Goal: Check status: Check status

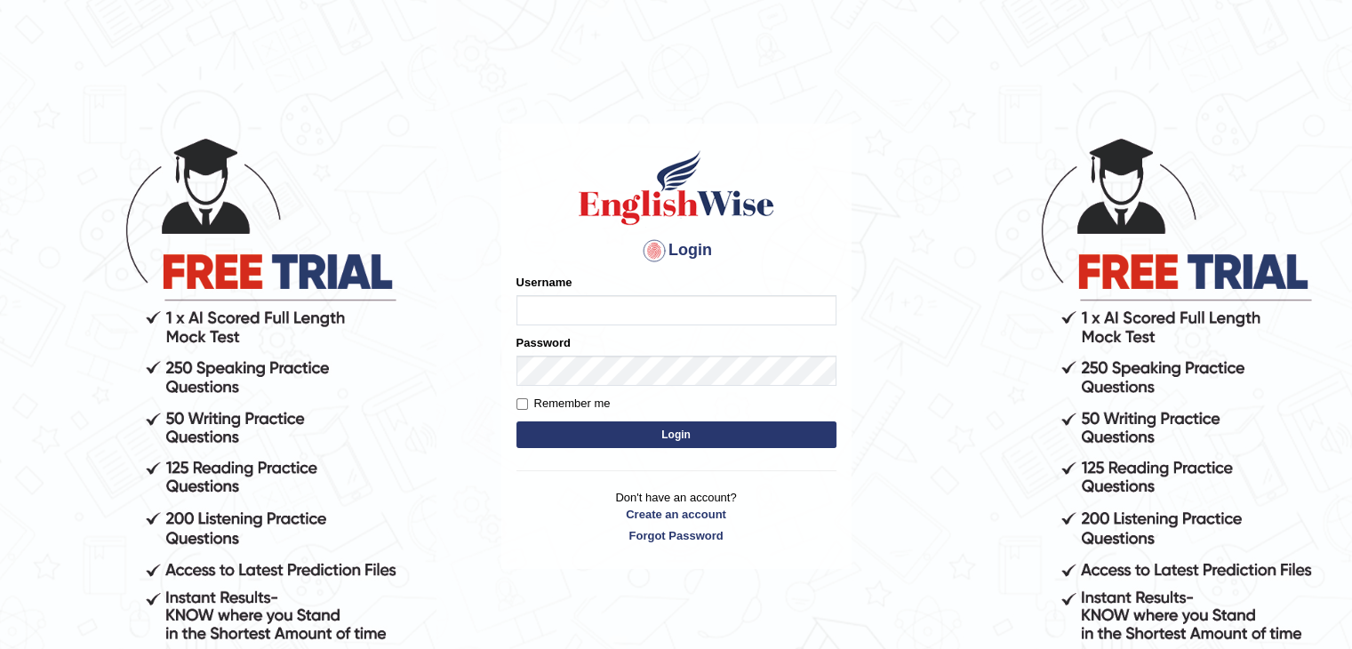
click at [633, 301] on input "Username" at bounding box center [677, 310] width 320 height 30
type input "0401809009"
click at [616, 437] on button "Login" at bounding box center [677, 434] width 320 height 27
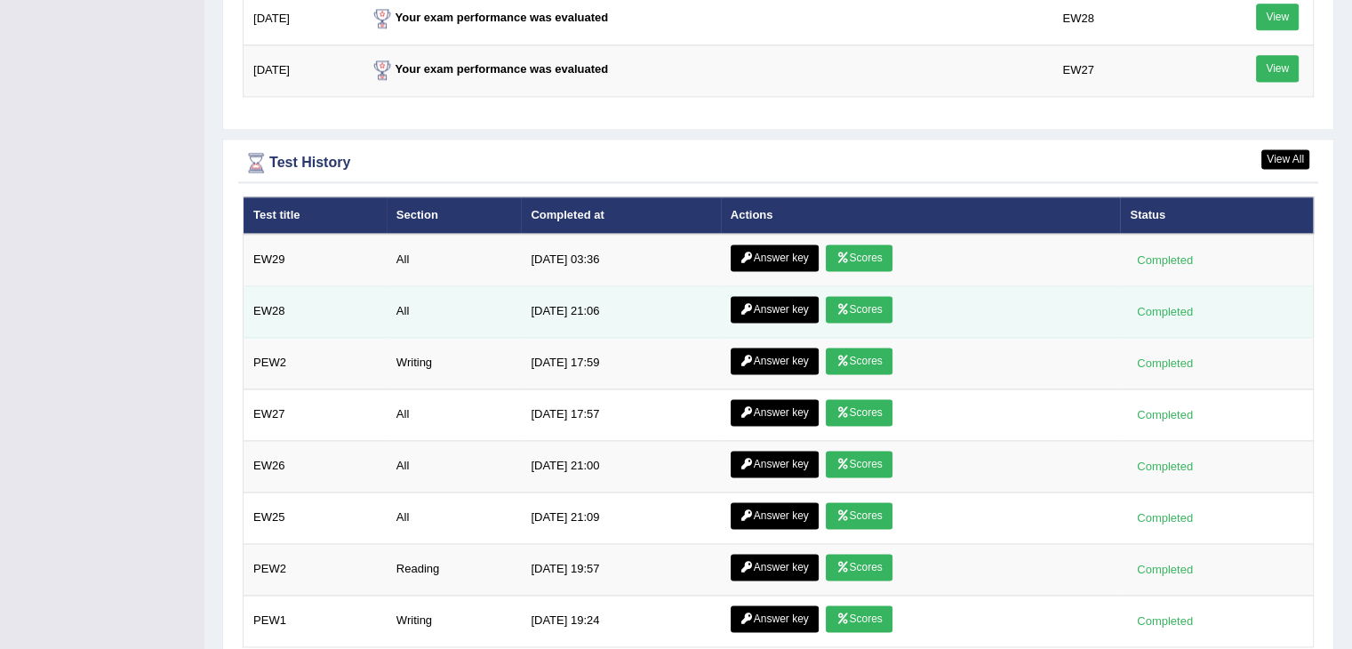
scroll to position [2471, 0]
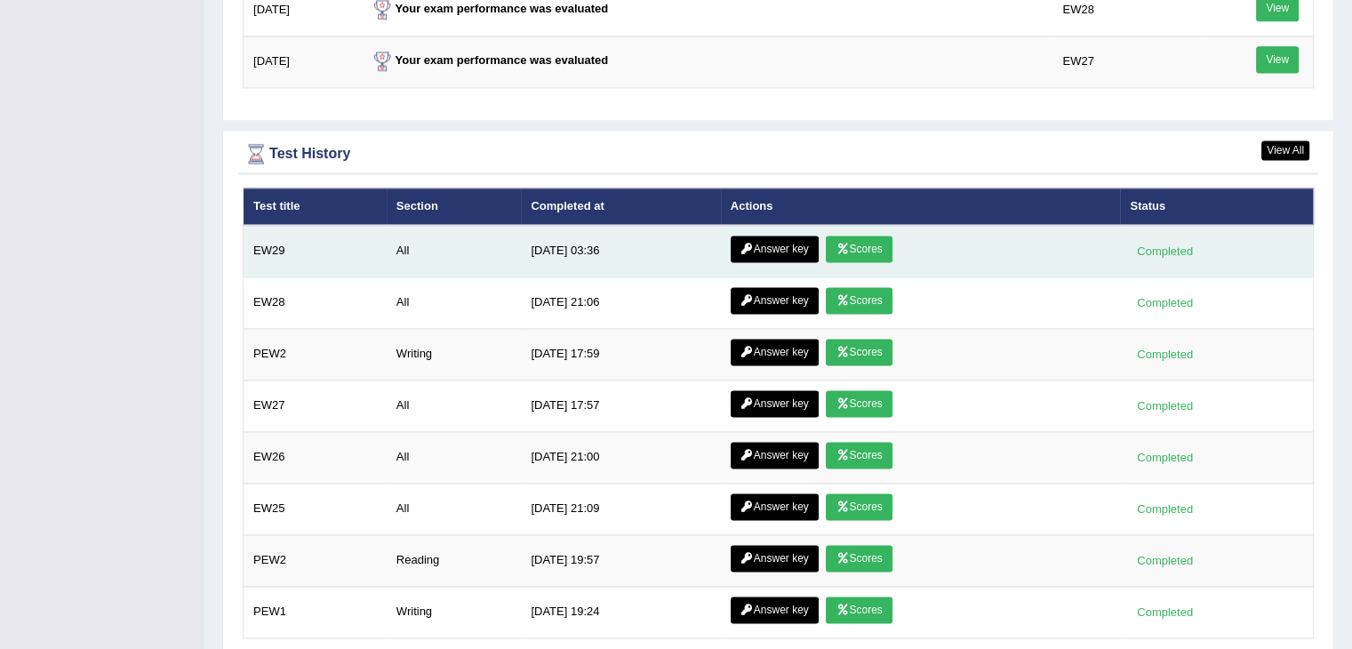
click at [843, 244] on icon at bounding box center [842, 249] width 13 height 11
